Goal: Find specific page/section: Find specific page/section

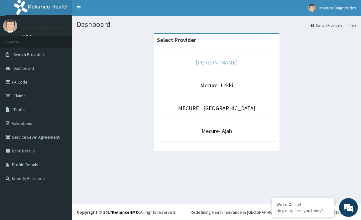
click at [217, 62] on link "[PERSON_NAME]" at bounding box center [216, 62] width 42 height 7
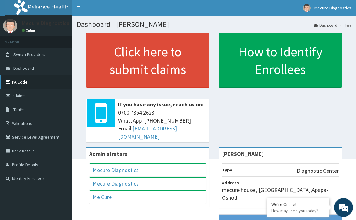
click at [25, 81] on link "PA Code" at bounding box center [36, 82] width 72 height 14
